Goal: Submit feedback/report problem: Leave review/rating

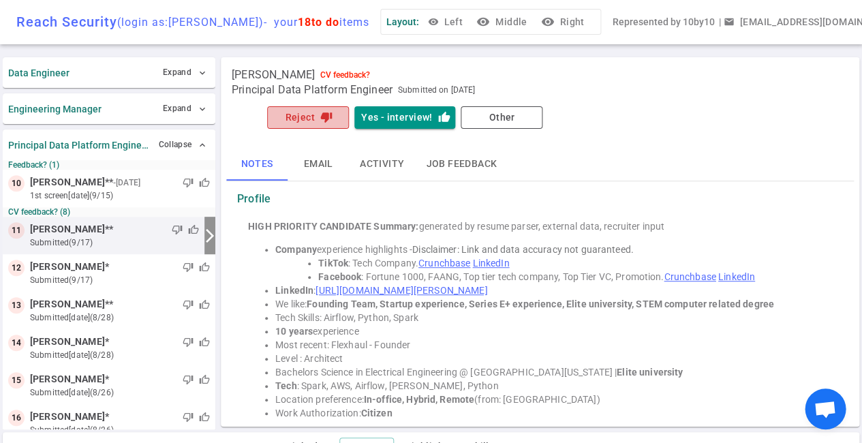
click at [324, 112] on icon "thumb_down" at bounding box center [326, 117] width 12 height 12
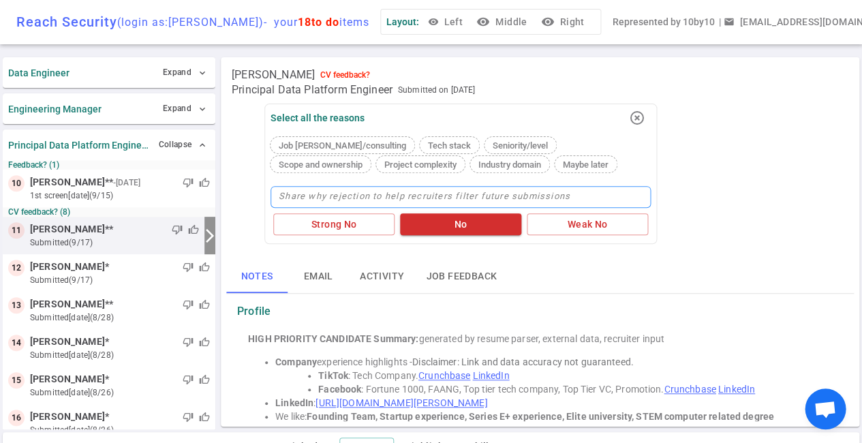
click at [309, 195] on textarea at bounding box center [460, 197] width 380 height 22
type textarea "T"
type textarea "Tu"
type textarea "Tur"
type textarea "Turn"
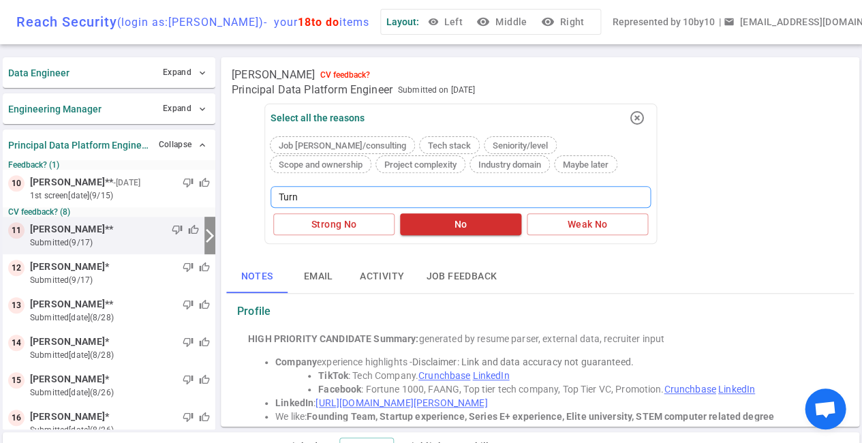
type textarea "Turno"
type textarea "Turnov"
type textarea "Turnove"
type textarea "Turnover"
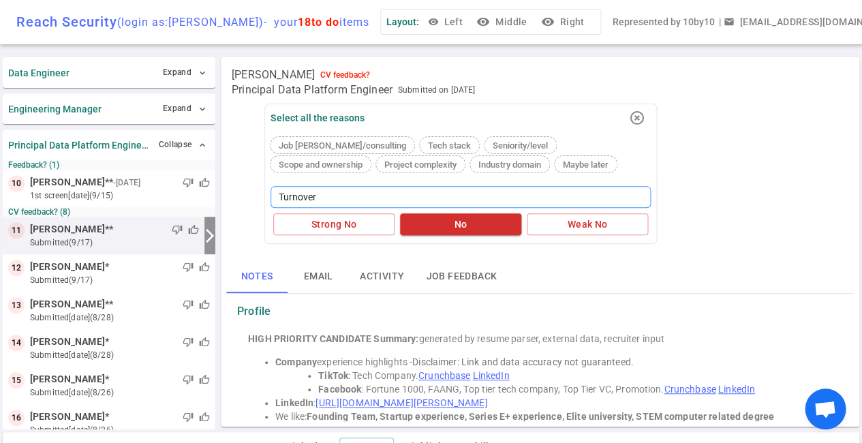
type textarea "Turnover a"
type textarea "Turnover an"
type textarea "Turnover and"
type textarea "Turnover and h"
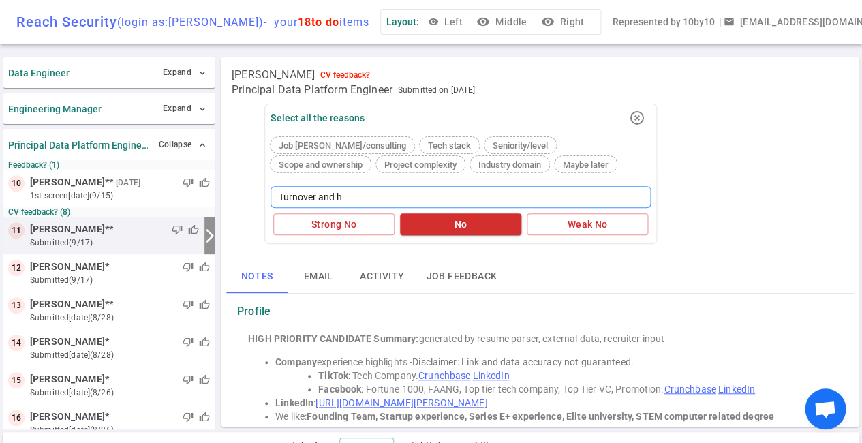
type textarea "Turnover and ha"
type textarea "Turnover and hav"
type textarea "Turnover and have"
type textarea "Turnover and have s"
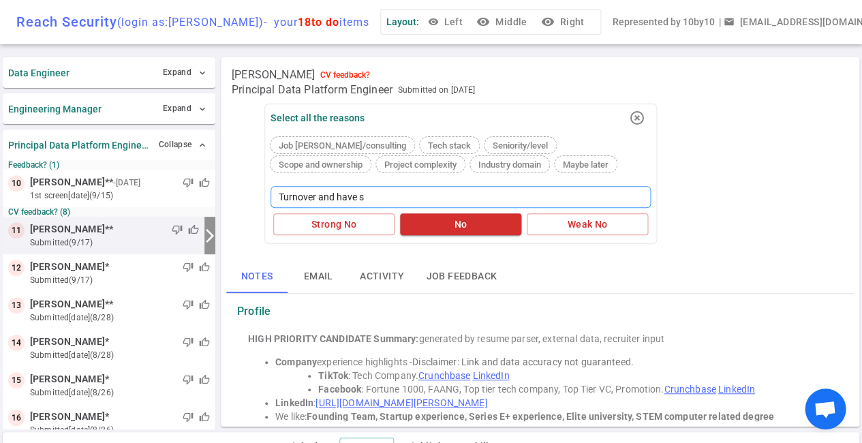
type textarea "Turnover and have st"
type textarea "Turnover and have str"
type textarea "Turnover and have stro"
type textarea "Turnover and have stron"
type textarea "Turnover and have strong"
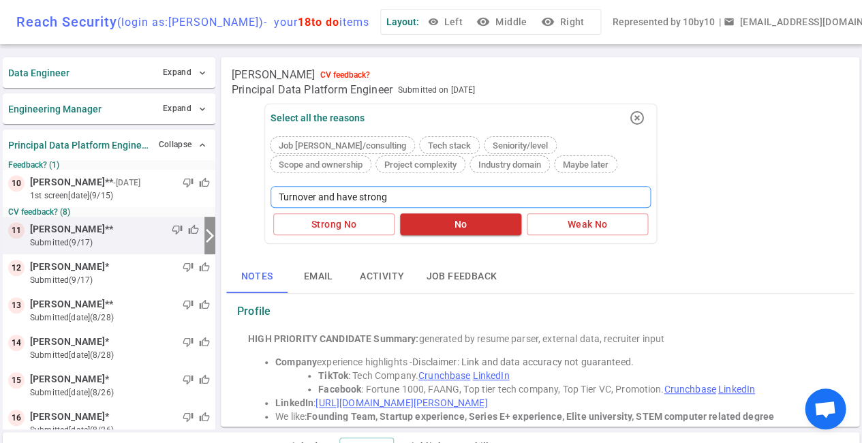
type textarea "Turnover and have stronge"
type textarea "Turnover and have stronger"
type textarea "Turnover and have stronger c"
type textarea "Turnover and have stronger ca"
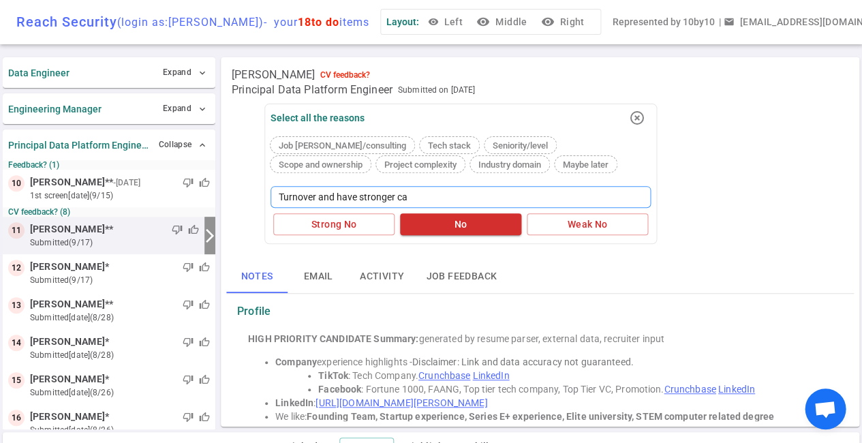
type textarea "Turnover and have stronger can"
type textarea "Turnover and have stronger cand"
type textarea "Turnover and have stronger [PERSON_NAME]"
type textarea "Turnover and have stronger candid"
type textarea "Turnover and have stronger candida"
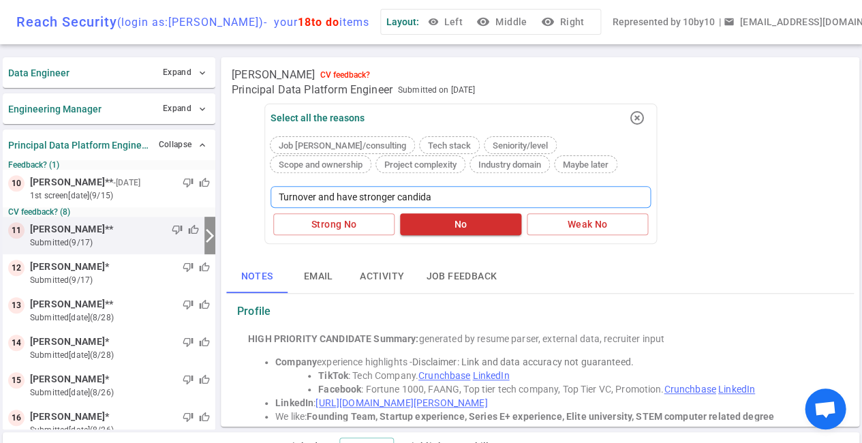
type textarea "Turnover and have stronger candidat"
type textarea "Turnover and have stronger candidate"
type textarea "Turnover and have stronger candidates"
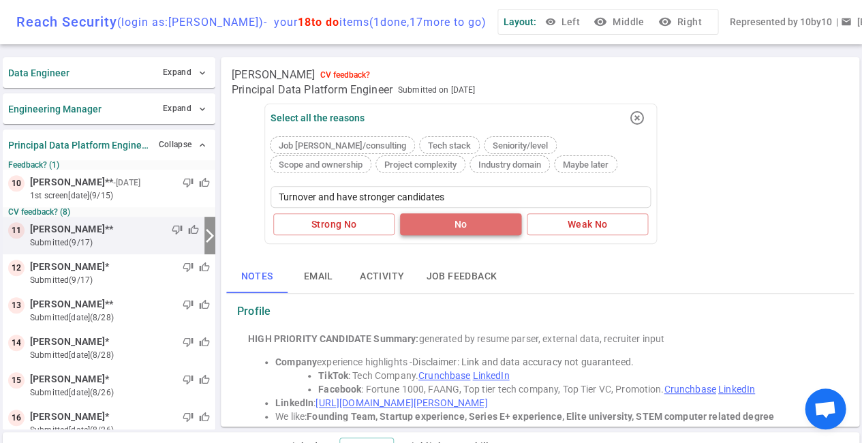
click at [445, 229] on button "No" at bounding box center [460, 224] width 121 height 22
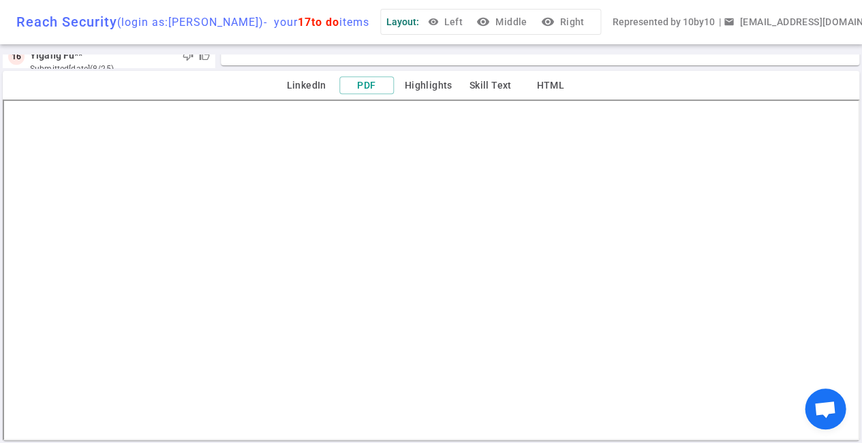
scroll to position [361, 0]
